Goal: Transaction & Acquisition: Subscribe to service/newsletter

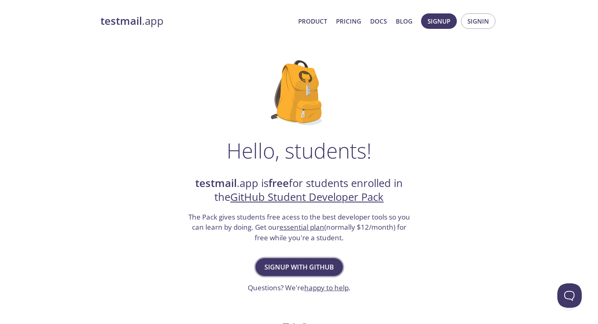
click at [321, 268] on span "Signup with GitHub" at bounding box center [300, 267] width 70 height 11
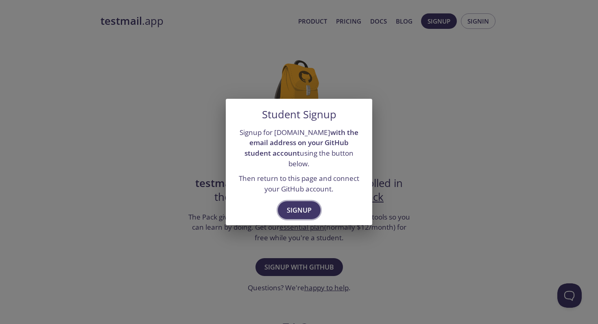
click at [300, 205] on span "Signup" at bounding box center [299, 210] width 25 height 11
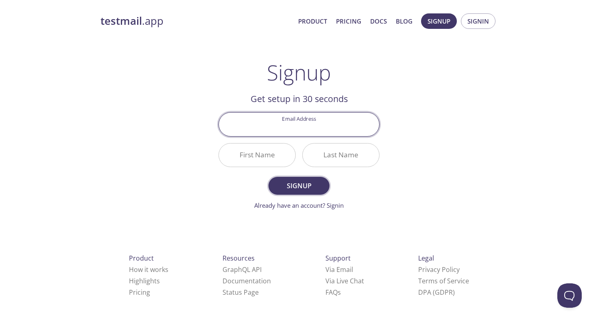
type input "[EMAIL_ADDRESS][DOMAIN_NAME]"
click at [282, 159] on input "First Name" at bounding box center [257, 155] width 77 height 23
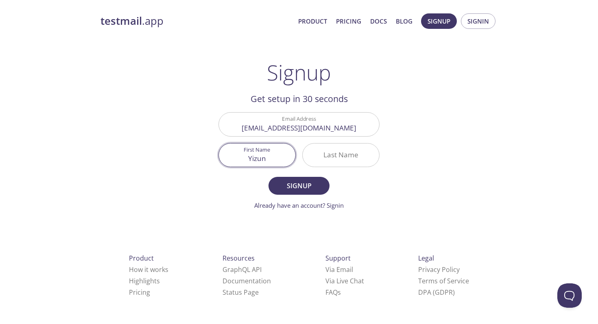
type input "Yizun"
click at [338, 160] on input "Last Name" at bounding box center [341, 155] width 77 height 23
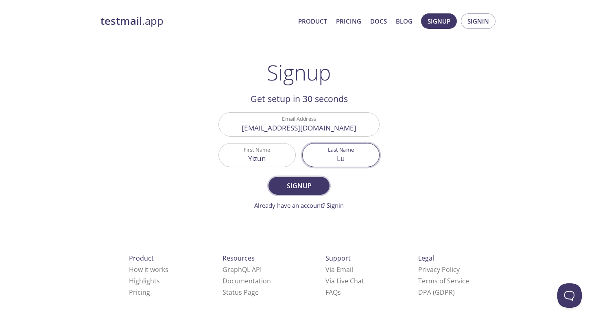
type input "Lu"
click at [298, 192] on button "Signup" at bounding box center [299, 186] width 61 height 18
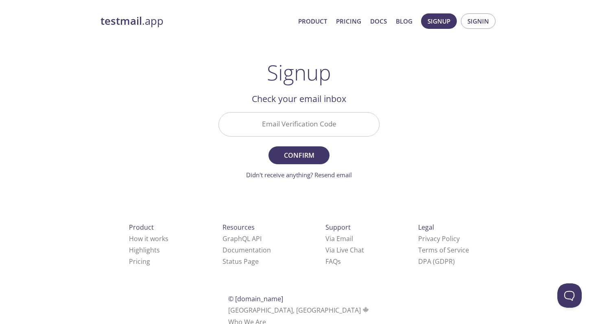
click at [305, 123] on input "Email Verification Code" at bounding box center [299, 124] width 160 height 23
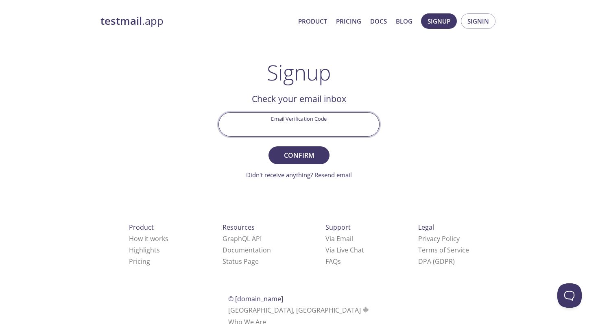
paste input "TAEAW57"
type input "TAEAW57"
click at [314, 153] on span "Confirm" at bounding box center [299, 155] width 43 height 11
